Goal: Task Accomplishment & Management: Manage account settings

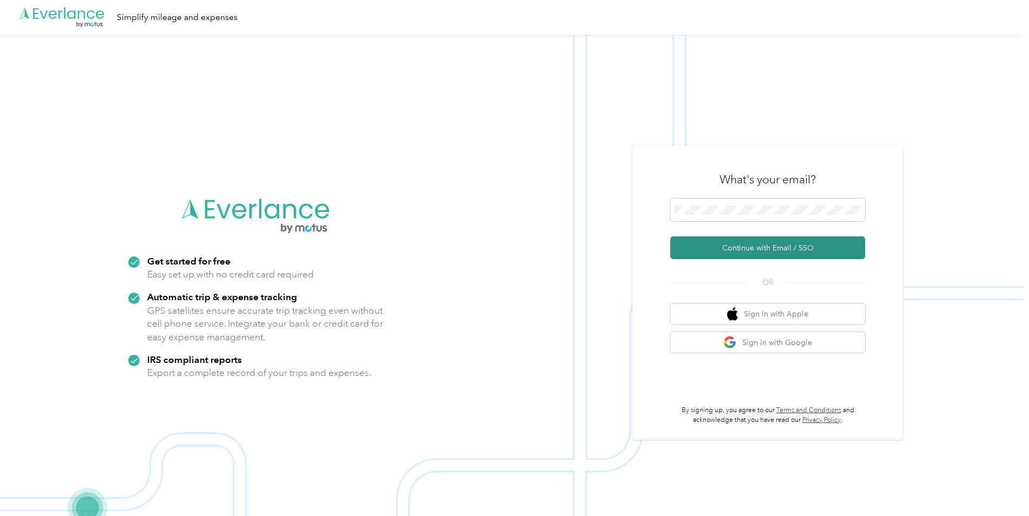
click at [753, 248] on button "Continue with Email / SSO" at bounding box center [767, 247] width 195 height 23
click at [757, 248] on button "Continue with Email / SSO" at bounding box center [767, 247] width 195 height 23
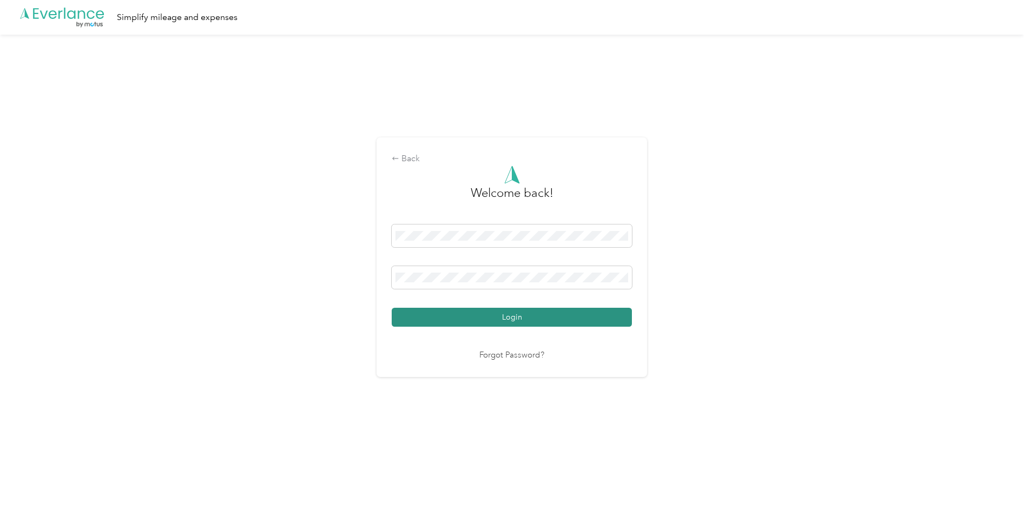
click at [523, 309] on button "Login" at bounding box center [512, 317] width 240 height 19
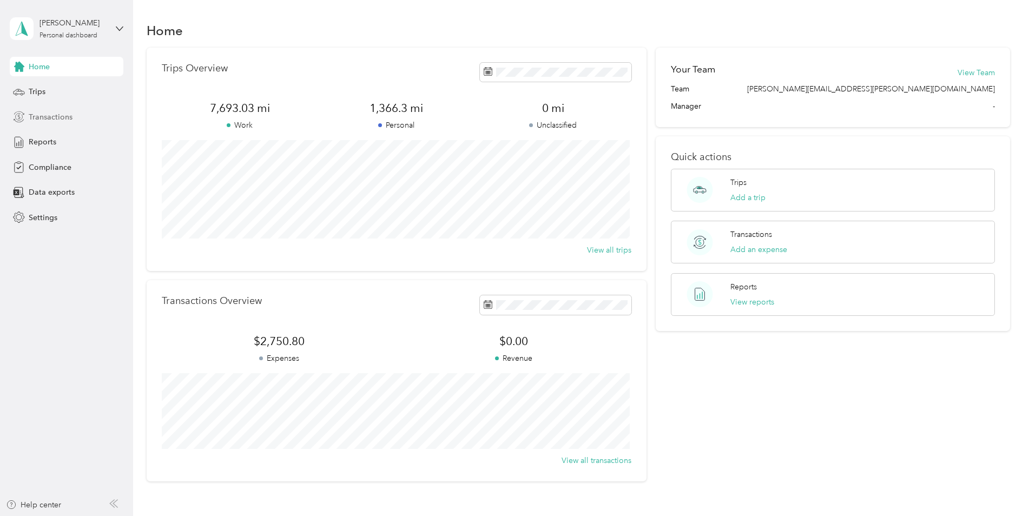
click at [39, 117] on span "Transactions" at bounding box center [51, 116] width 44 height 11
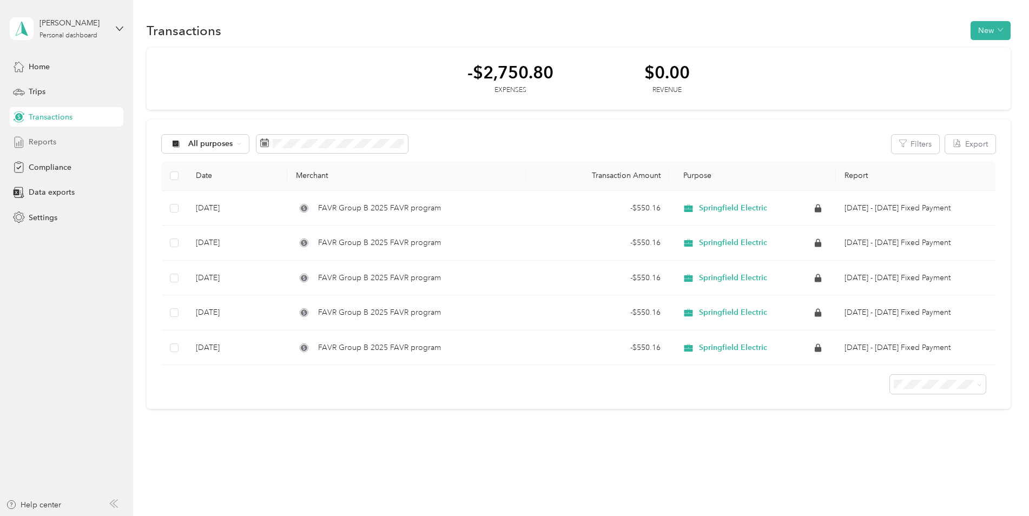
click at [52, 140] on span "Reports" at bounding box center [43, 141] width 28 height 11
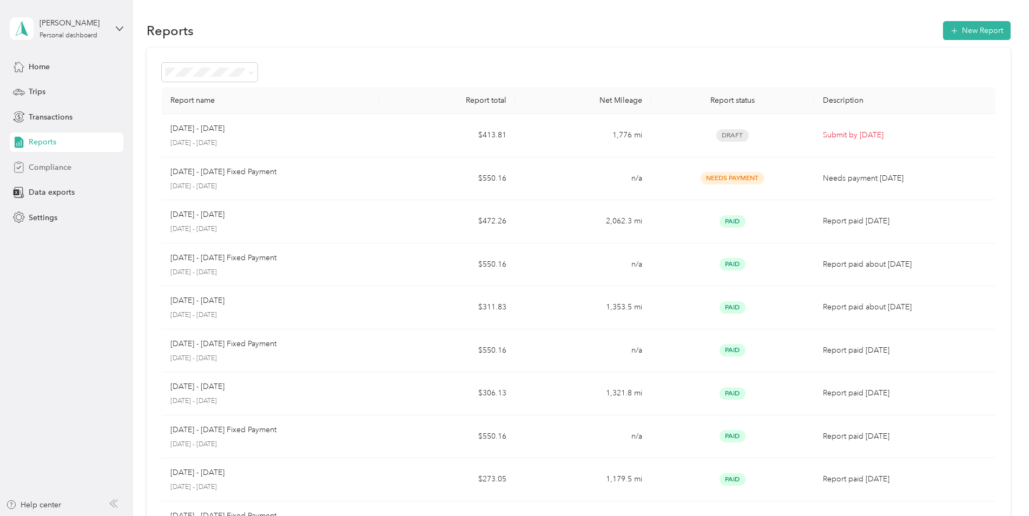
click at [57, 166] on span "Compliance" at bounding box center [50, 167] width 43 height 11
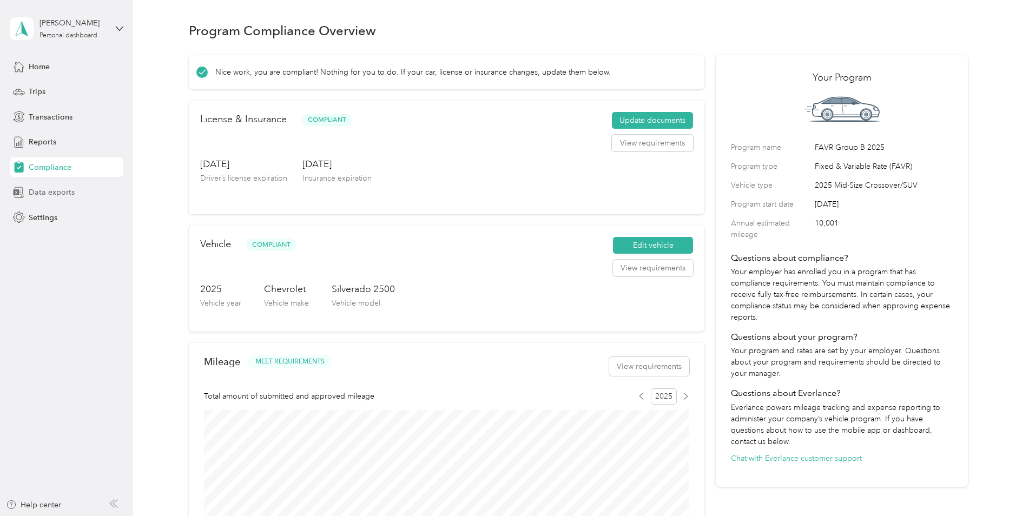
click at [52, 192] on span "Data exports" at bounding box center [52, 192] width 46 height 11
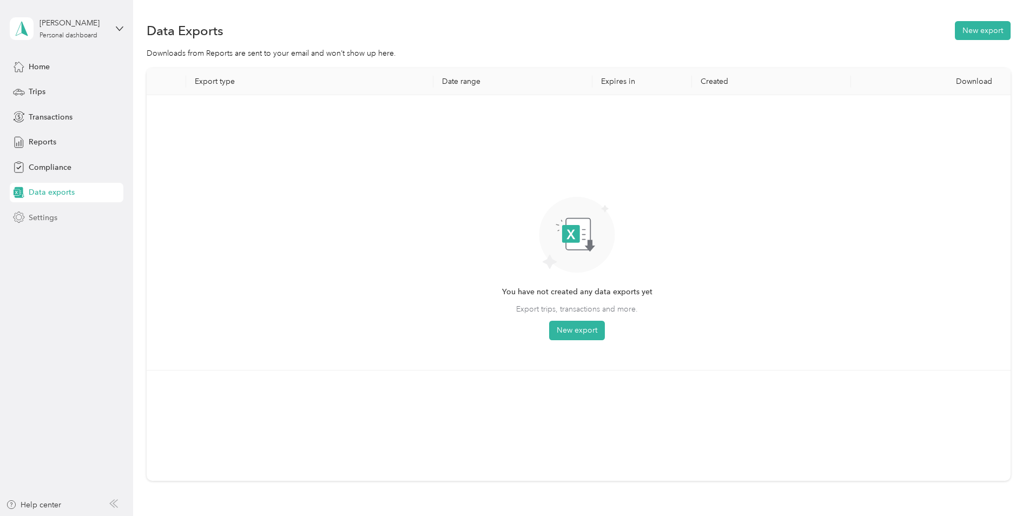
click at [45, 217] on span "Settings" at bounding box center [43, 217] width 29 height 11
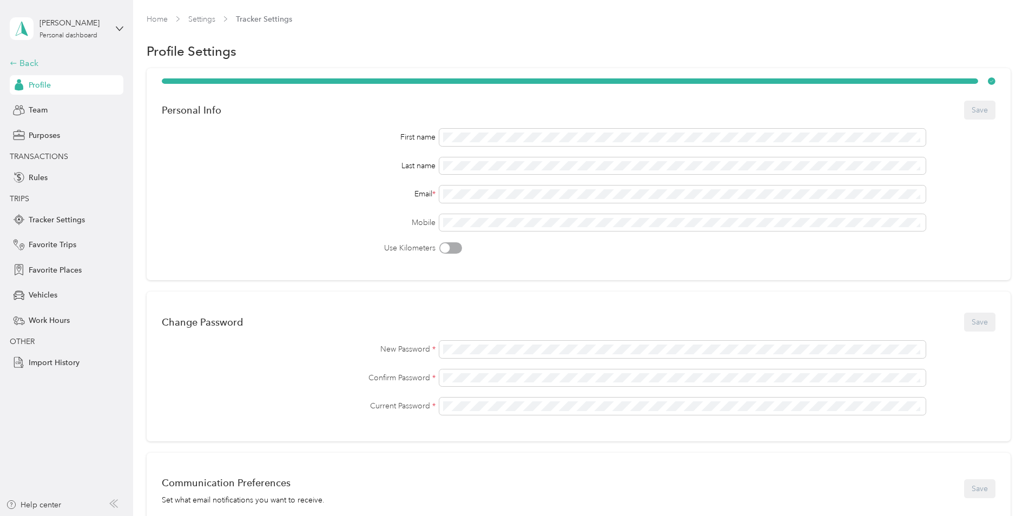
click at [15, 64] on icon at bounding box center [14, 64] width 8 height 8
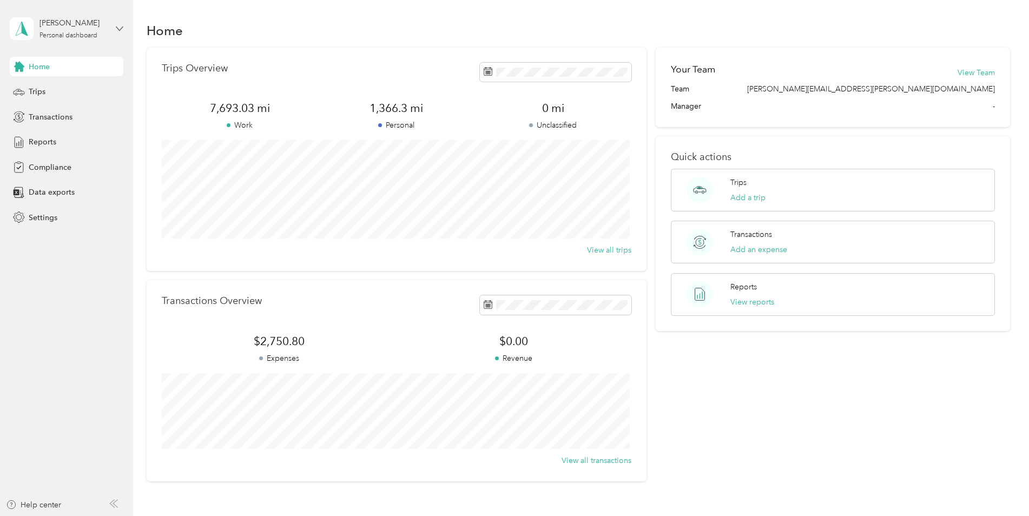
click at [120, 27] on icon at bounding box center [120, 29] width 8 height 8
click at [55, 217] on span "Settings" at bounding box center [43, 217] width 29 height 11
click at [123, 30] on icon at bounding box center [120, 29] width 8 height 8
click at [50, 91] on div "Log out" at bounding box center [123, 89] width 213 height 19
